Goal: Check status: Check status

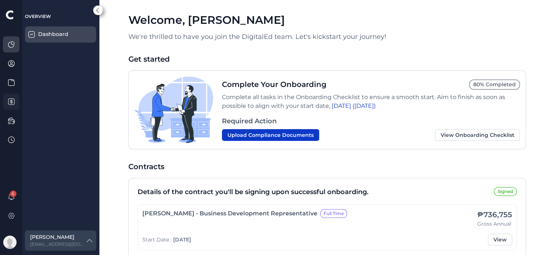
click at [16, 102] on div at bounding box center [11, 102] width 17 height 16
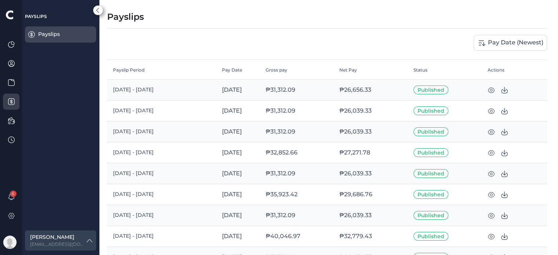
click at [493, 90] on icon at bounding box center [491, 90] width 7 height 7
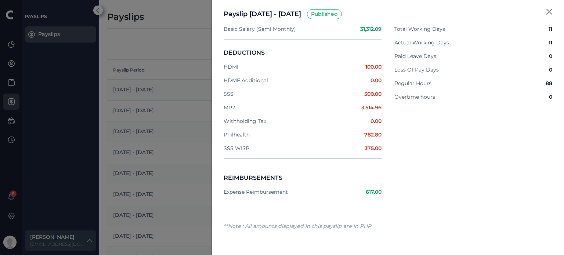
scroll to position [73, 0]
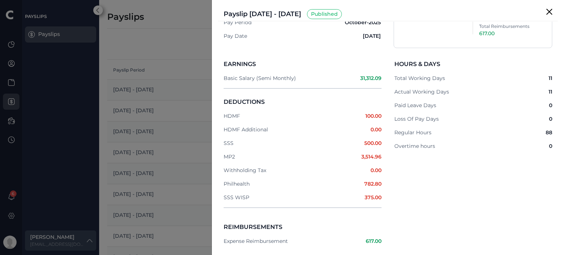
click at [547, 11] on button "Close" at bounding box center [549, 12] width 12 height 12
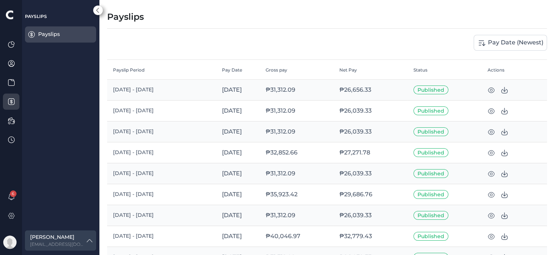
click at [491, 111] on icon at bounding box center [491, 111] width 7 height 7
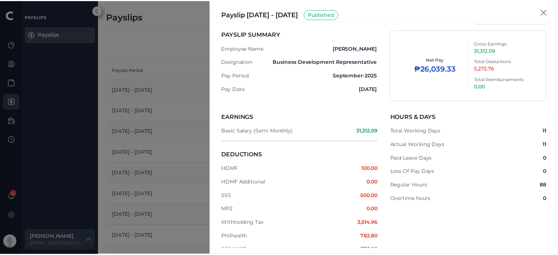
scroll to position [37, 0]
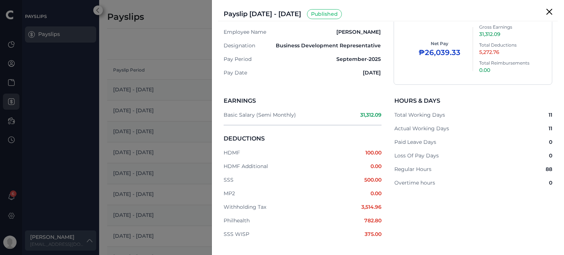
click at [549, 11] on button "Close" at bounding box center [549, 12] width 12 height 12
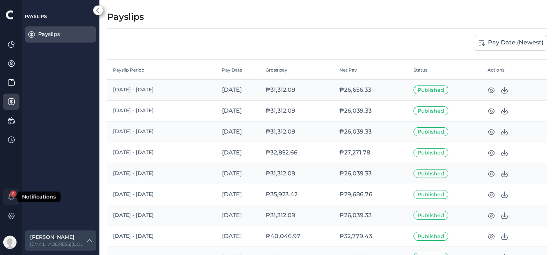
click at [12, 196] on span "6" at bounding box center [13, 194] width 7 height 7
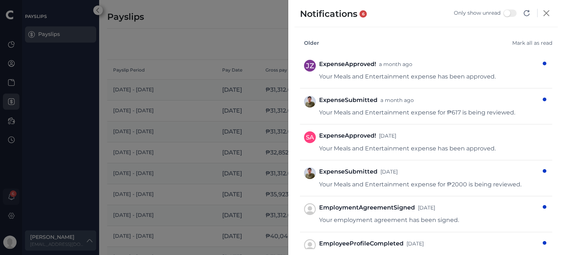
click at [12, 196] on div at bounding box center [282, 127] width 564 height 255
click at [546, 14] on button "Close" at bounding box center [546, 13] width 12 height 9
